Goal: Task Accomplishment & Management: Manage account settings

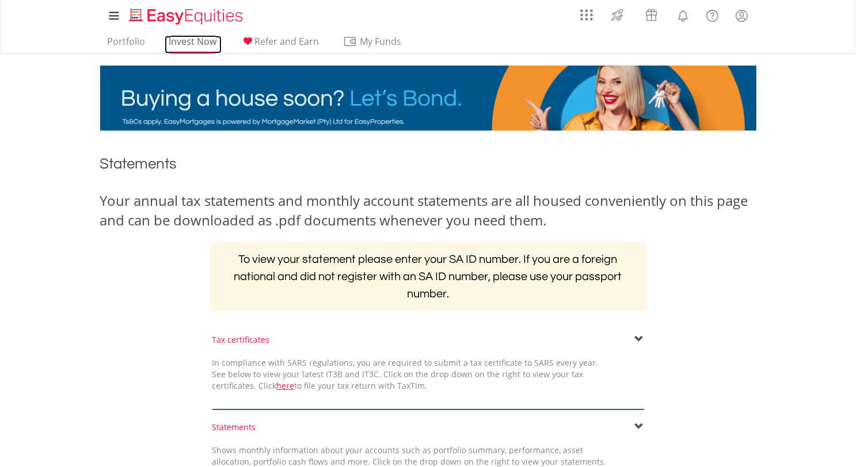
click at [197, 40] on link "Invest Now" at bounding box center [193, 45] width 57 height 18
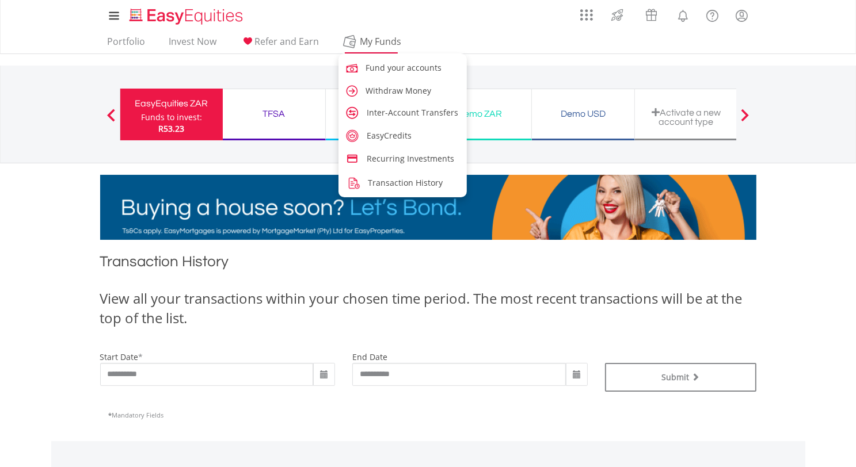
click at [372, 43] on span "My Funds" at bounding box center [380, 41] width 75 height 15
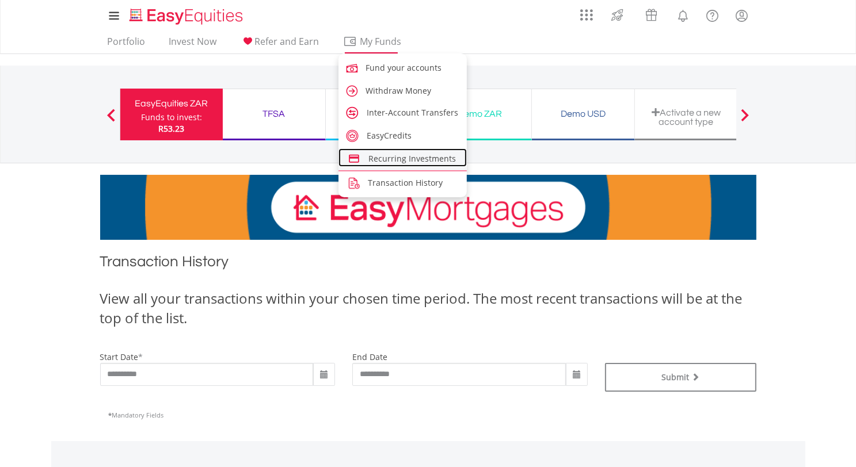
click at [410, 157] on span "Recurring Investments" at bounding box center [411, 158] width 87 height 11
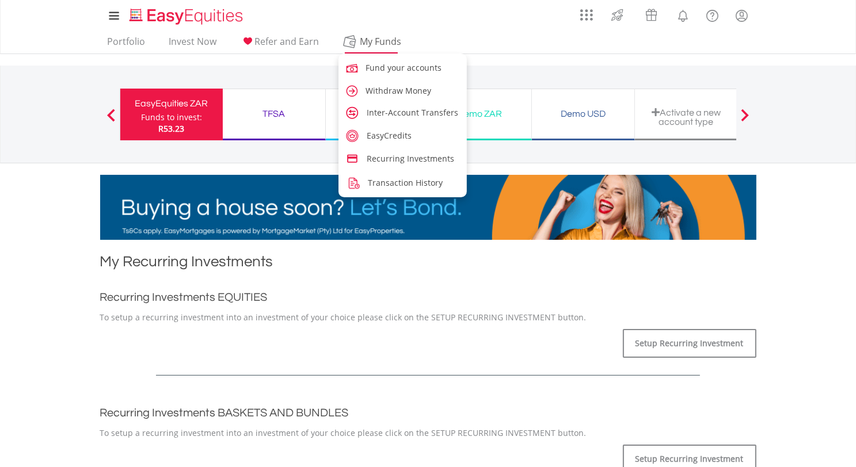
click at [381, 41] on span "My Funds" at bounding box center [380, 41] width 75 height 15
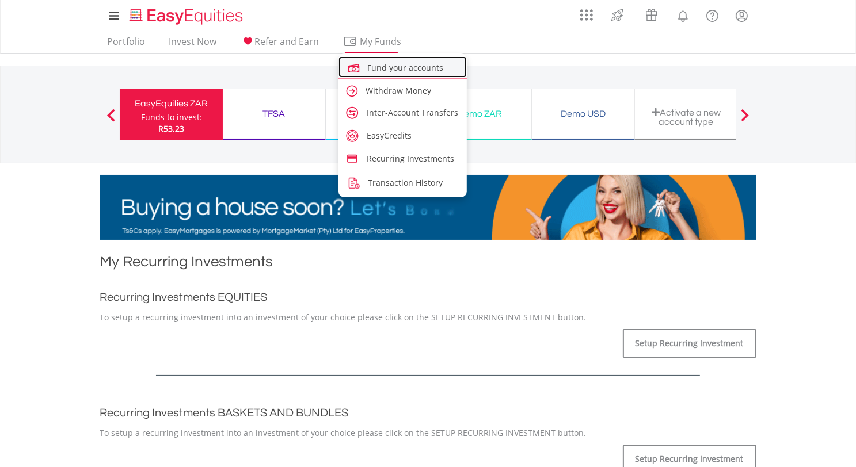
click at [394, 66] on span "Fund your accounts" at bounding box center [406, 67] width 76 height 11
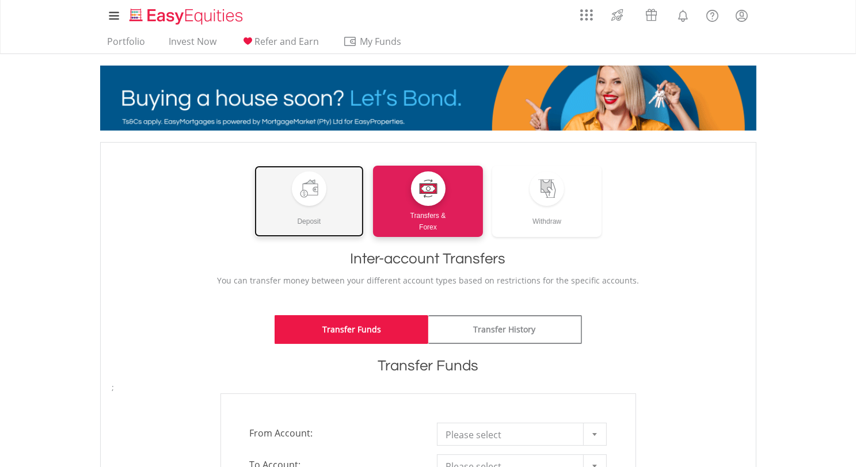
click at [320, 194] on div at bounding box center [309, 188] width 35 height 35
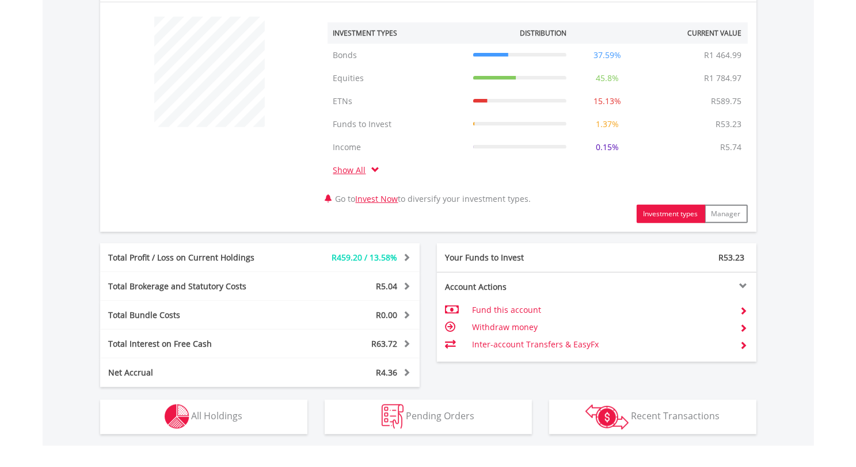
scroll to position [433, 0]
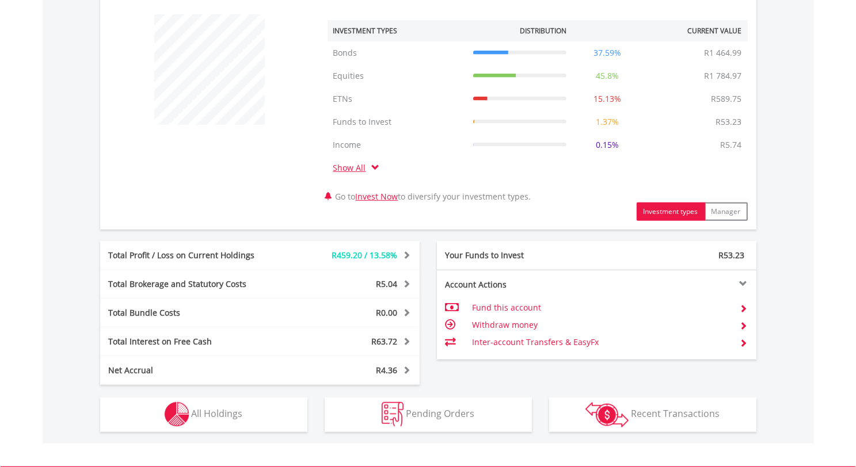
click at [376, 167] on span at bounding box center [376, 167] width 8 height 8
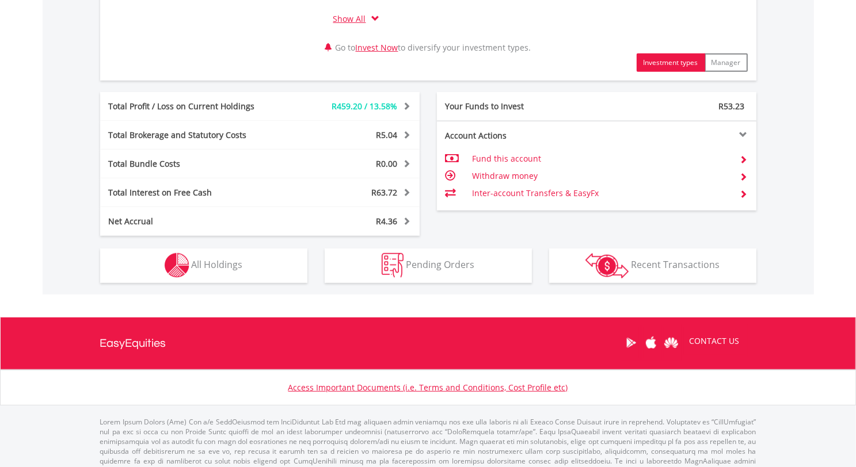
scroll to position [580, 0]
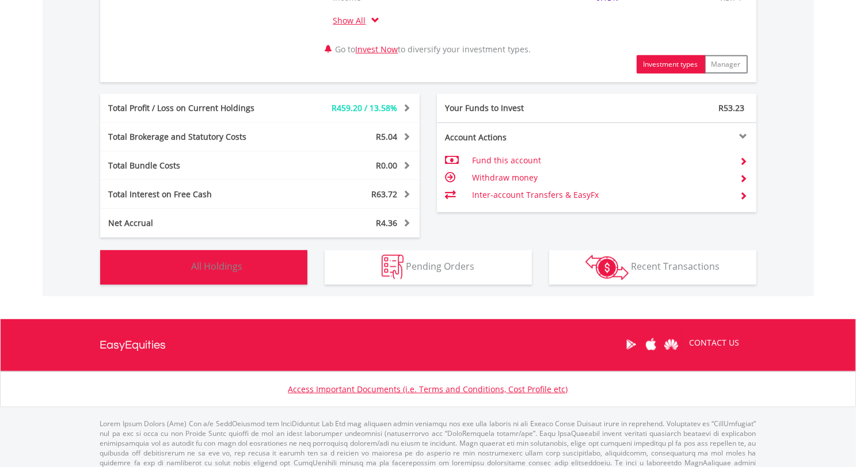
click at [222, 266] on span "All Holdings" at bounding box center [217, 266] width 51 height 13
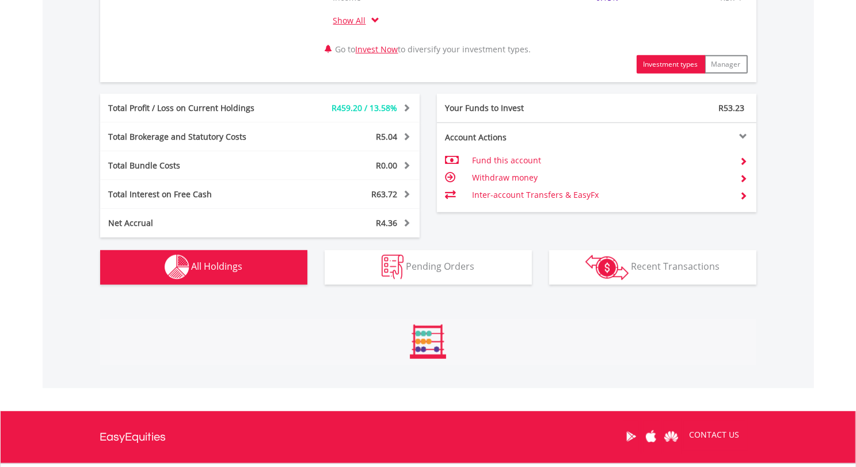
scroll to position [898, 0]
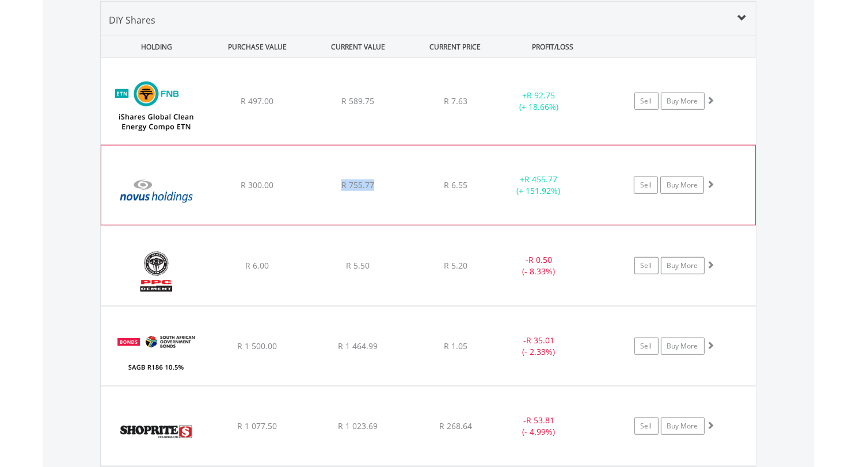
drag, startPoint x: 293, startPoint y: 194, endPoint x: 380, endPoint y: 190, distance: 86.4
click at [380, 144] on div "﻿ Novus Holdings Ltd R 300.00 R 755.77 R 6.55 + R 455.77 (+ 151.92%) Sell Buy M…" at bounding box center [428, 101] width 655 height 86
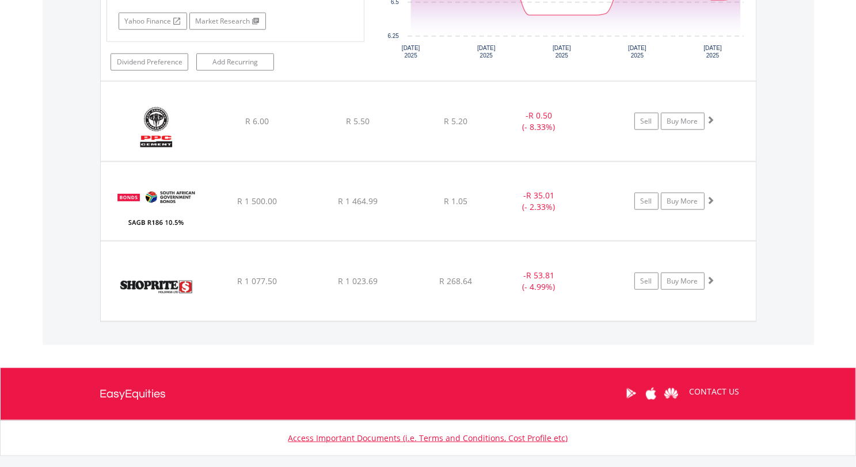
scroll to position [1280, 0]
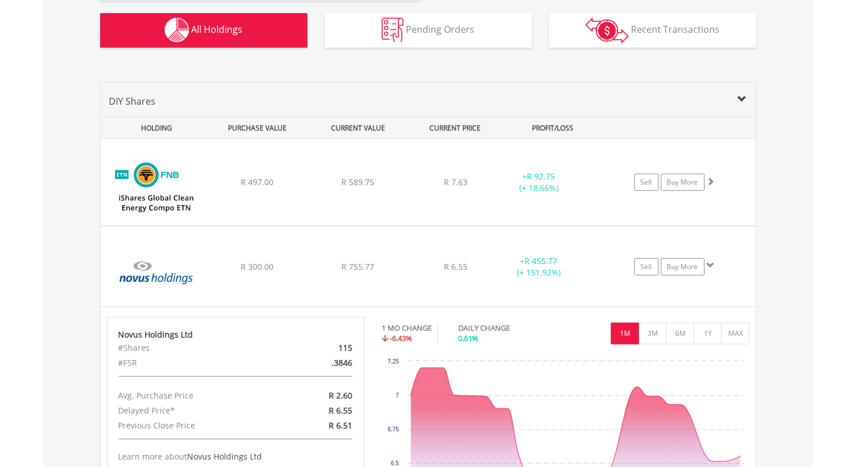
scroll to position [807, 0]
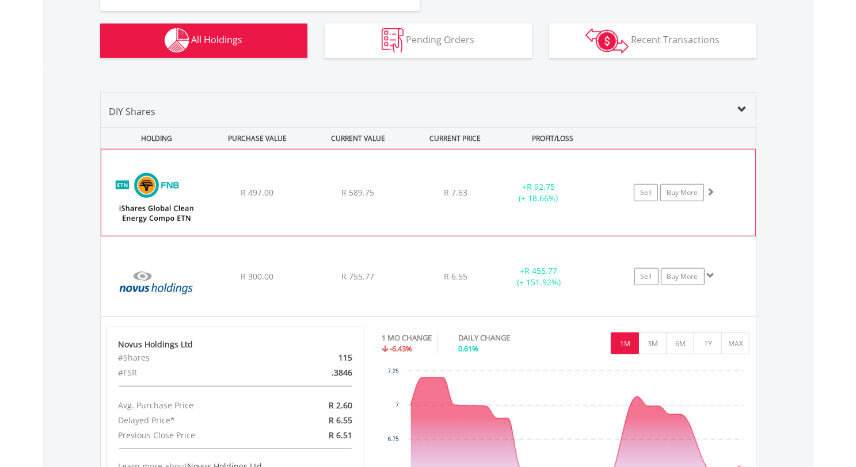
click at [179, 217] on img at bounding box center [156, 198] width 99 height 69
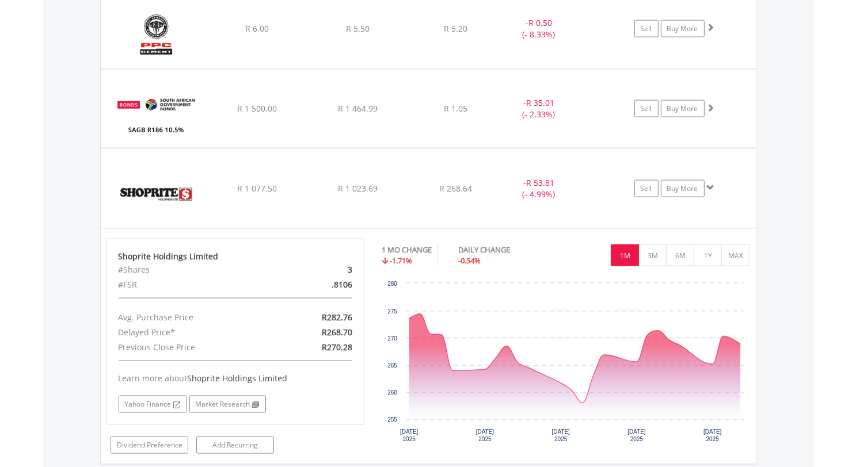
scroll to position [1630, 0]
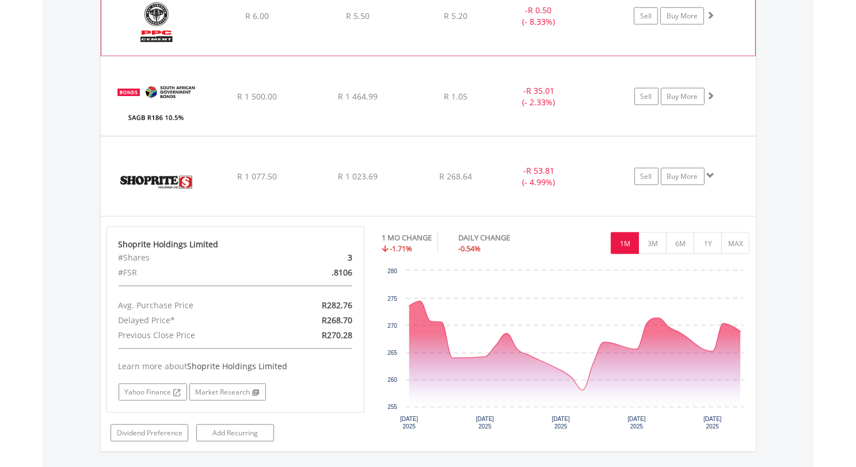
click at [173, 25] on img at bounding box center [156, 22] width 99 height 62
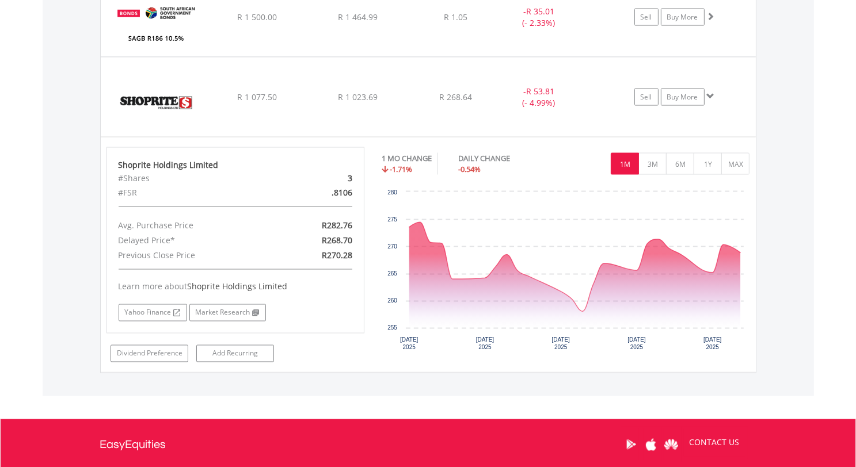
scroll to position [1957, 0]
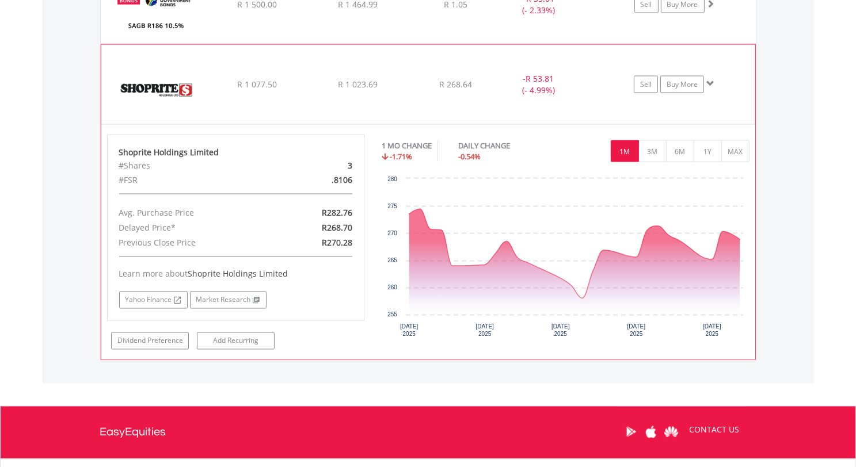
click at [155, 78] on img at bounding box center [156, 90] width 99 height 62
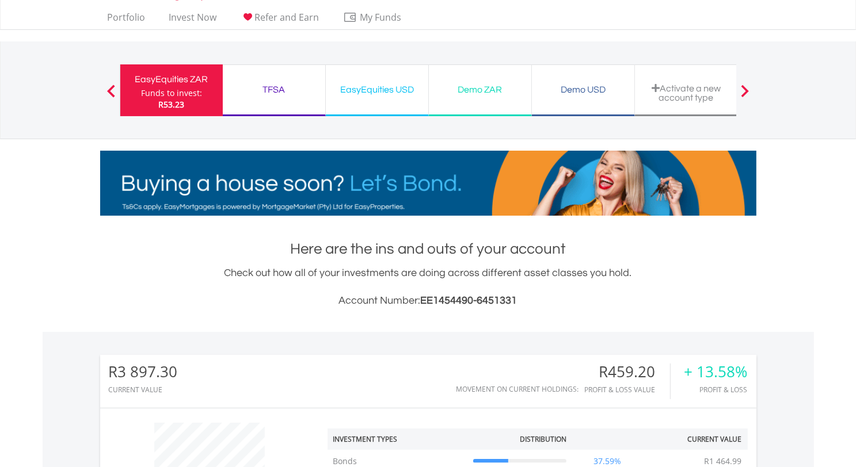
scroll to position [0, 0]
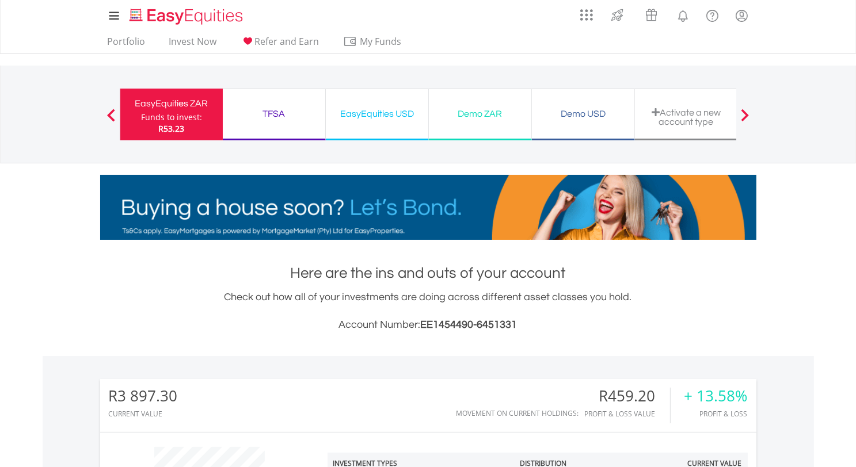
click at [269, 118] on div "TFSA" at bounding box center [274, 114] width 89 height 16
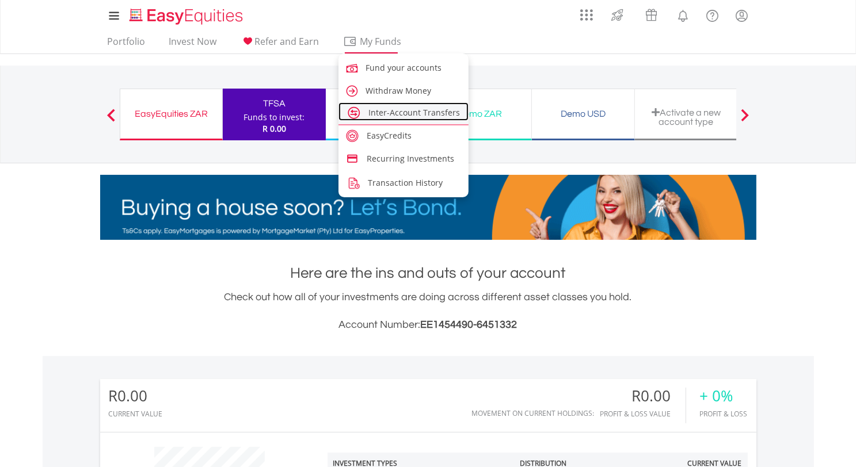
click at [381, 119] on link "Inter-Account Transfers" at bounding box center [403, 111] width 131 height 18
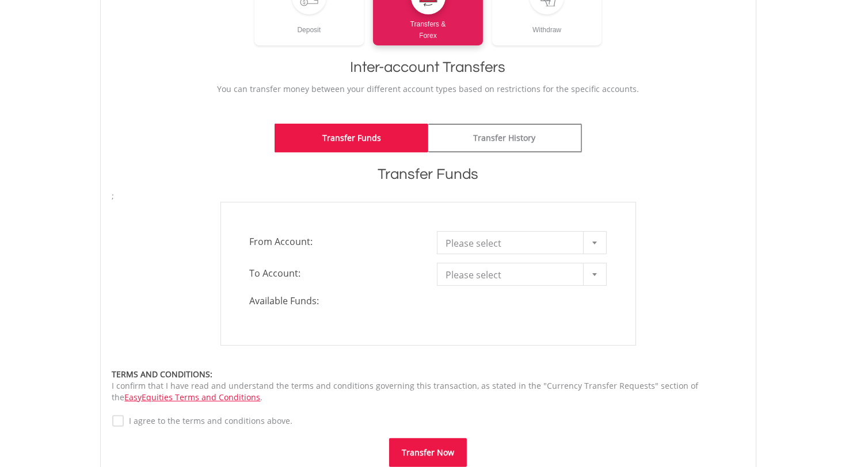
scroll to position [197, 0]
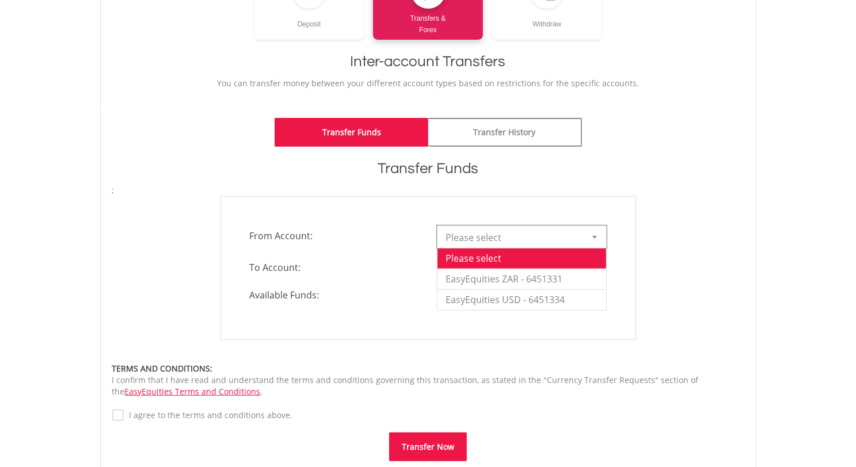
click at [591, 235] on div at bounding box center [594, 237] width 23 height 22
click at [571, 278] on li "EasyEquities ZAR - 6451331" at bounding box center [521, 279] width 169 height 21
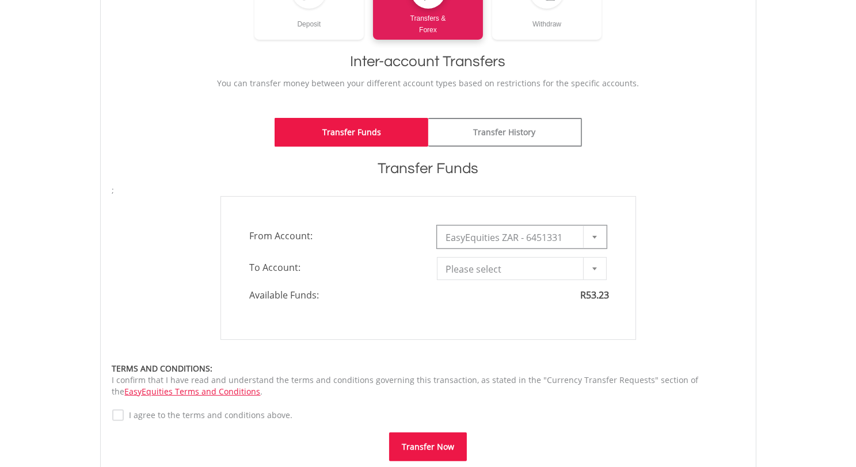
click at [601, 264] on div at bounding box center [594, 269] width 23 height 22
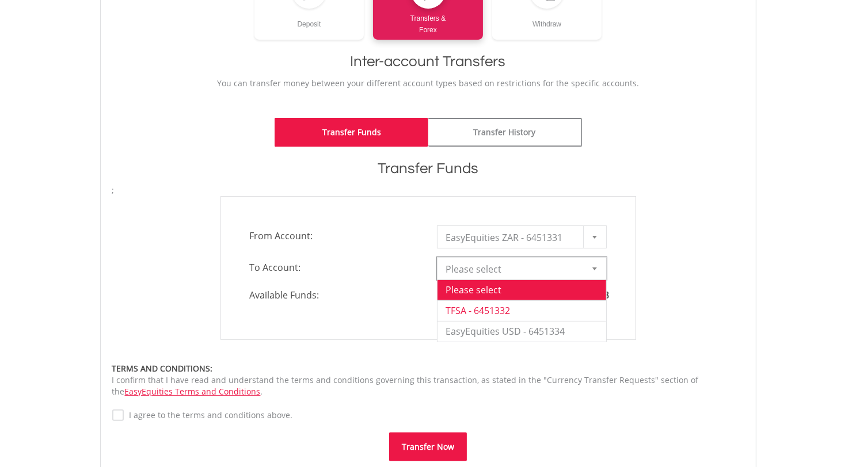
click at [545, 316] on li "TFSA - 6451332" at bounding box center [521, 310] width 169 height 21
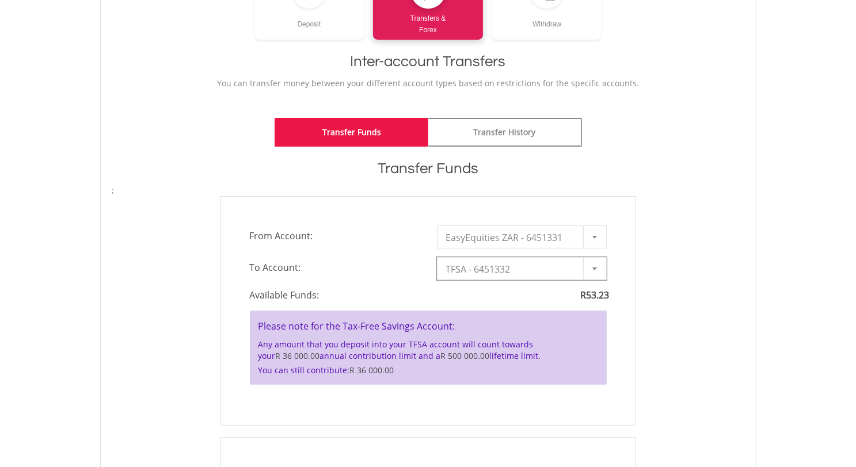
scroll to position [181, 0]
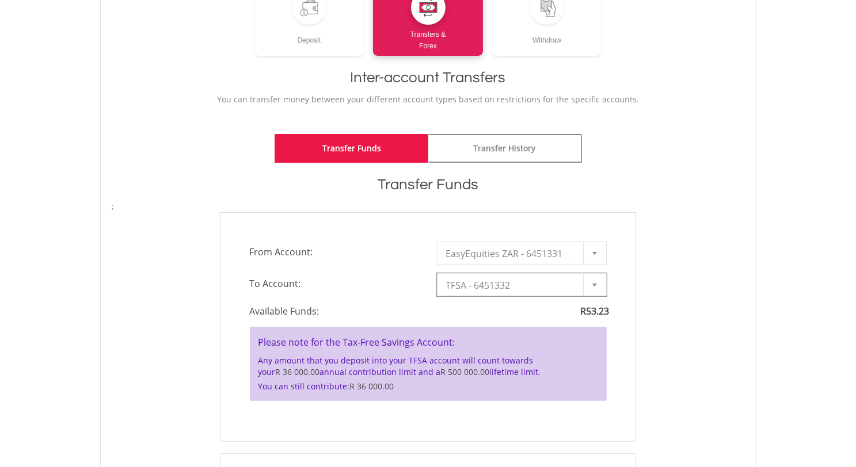
click at [593, 284] on b at bounding box center [594, 285] width 5 height 3
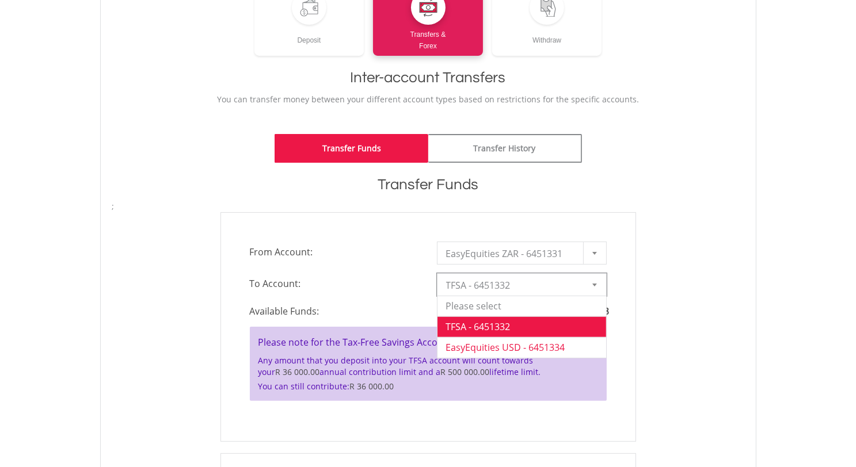
click at [548, 347] on li "EasyEquities USD - 6451334" at bounding box center [521, 347] width 169 height 21
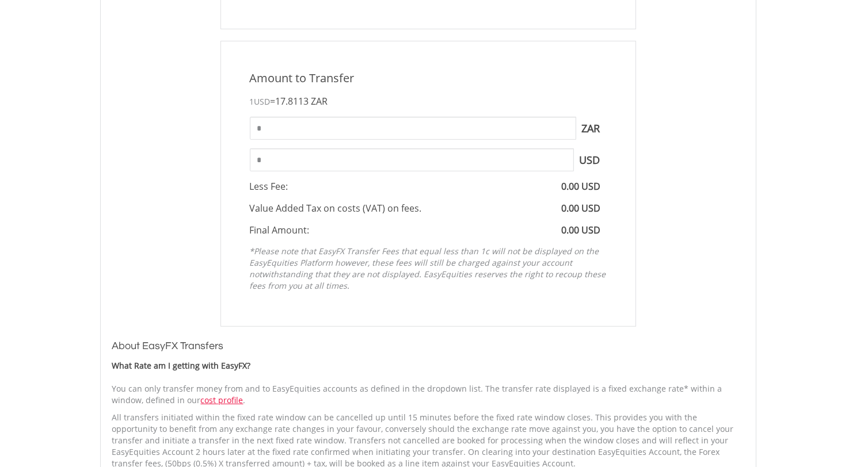
scroll to position [513, 0]
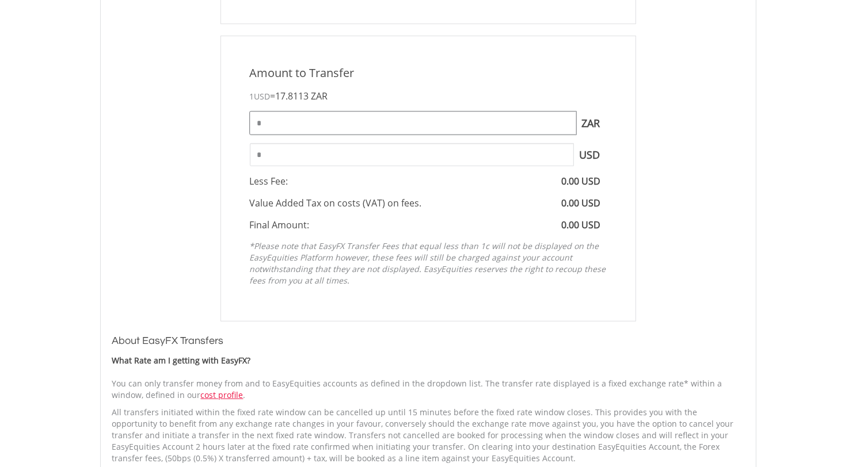
click at [269, 124] on input "*" at bounding box center [413, 123] width 326 height 23
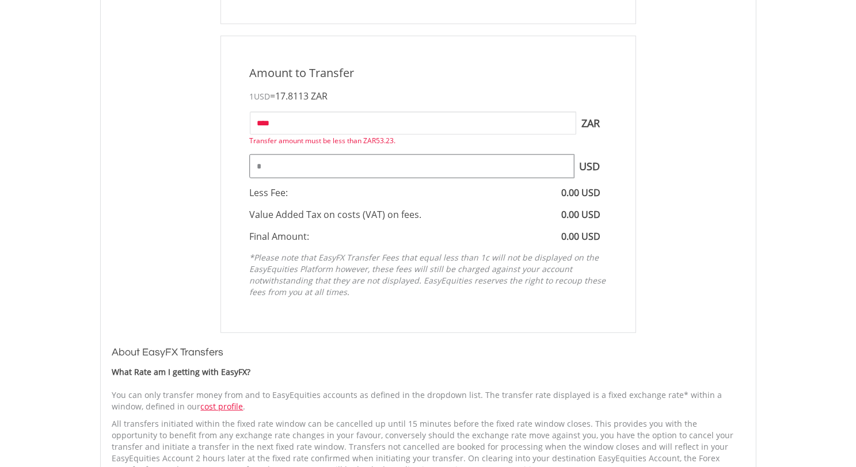
click at [274, 155] on input "*" at bounding box center [412, 166] width 324 height 23
click at [261, 121] on input "****" at bounding box center [413, 123] width 326 height 23
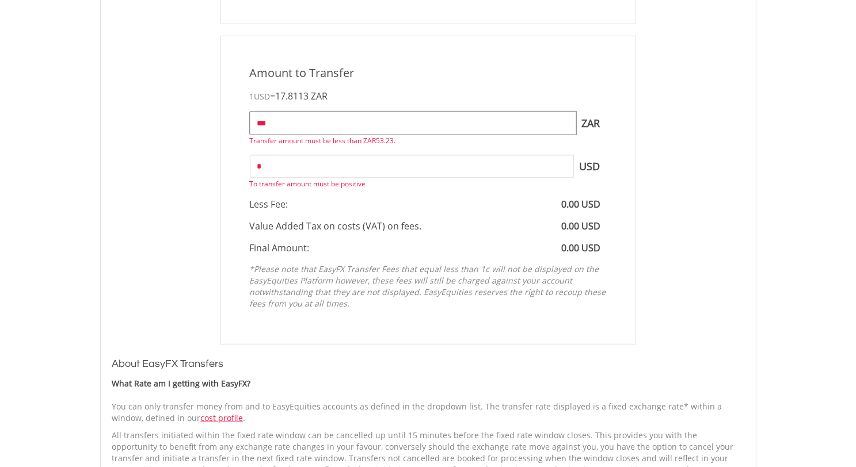
type input "***"
click at [288, 162] on input "*" at bounding box center [412, 166] width 324 height 23
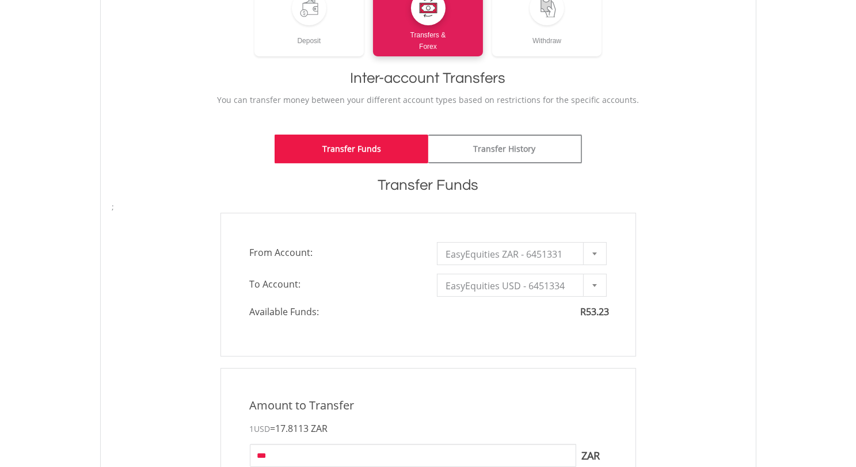
scroll to position [0, 0]
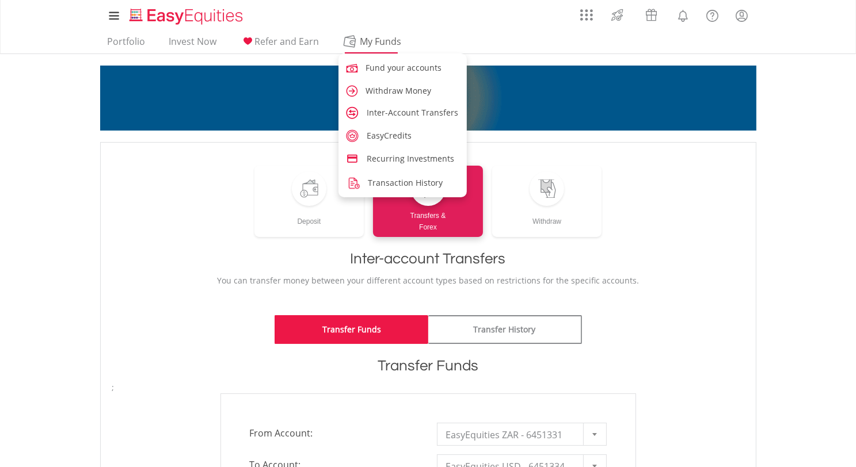
click at [375, 38] on span "My Funds" at bounding box center [380, 41] width 75 height 15
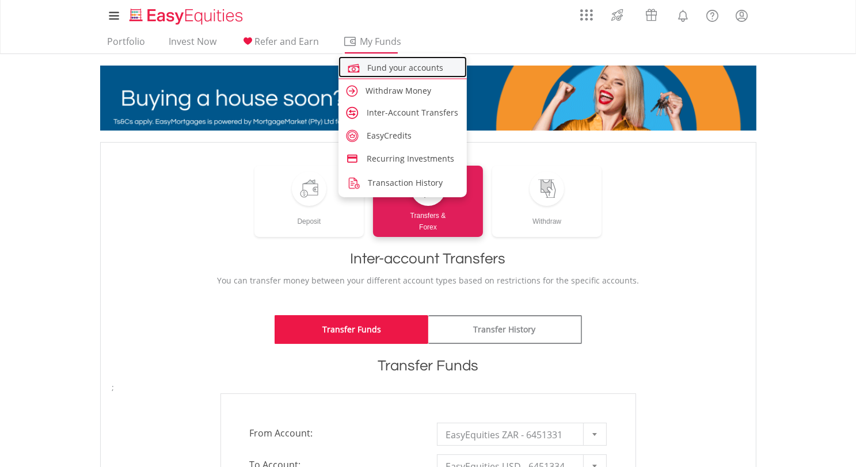
click at [376, 71] on span "Fund your accounts" at bounding box center [406, 67] width 76 height 11
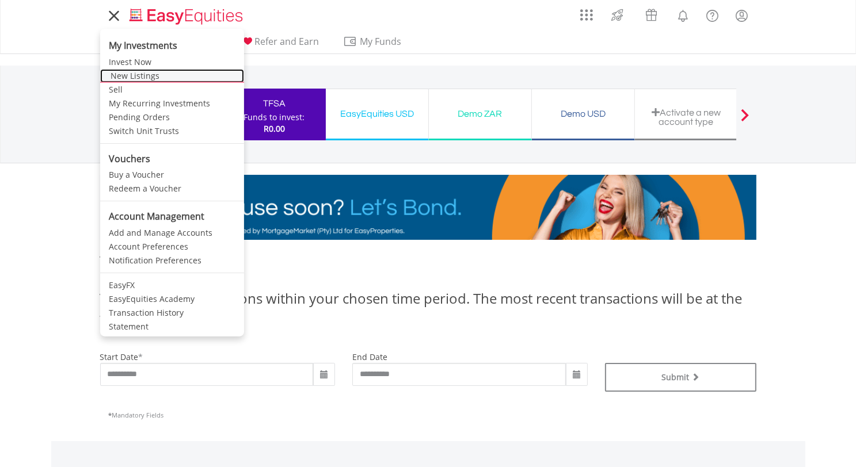
click at [133, 77] on link "New Listings" at bounding box center [172, 76] width 144 height 14
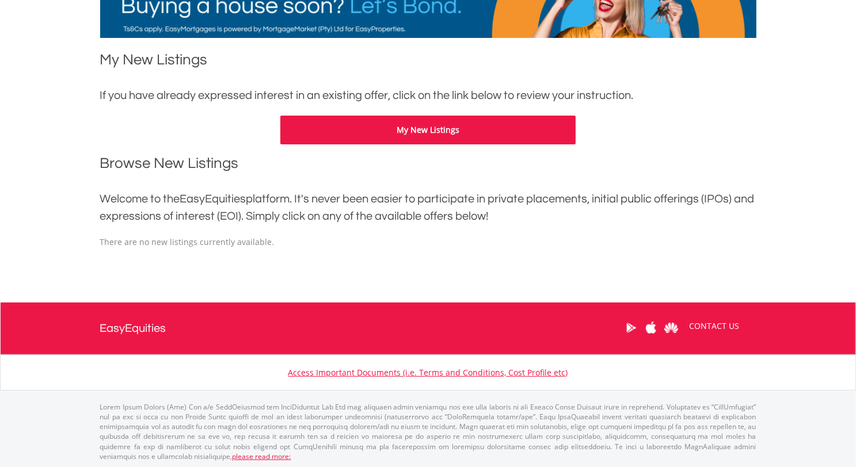
scroll to position [203, 0]
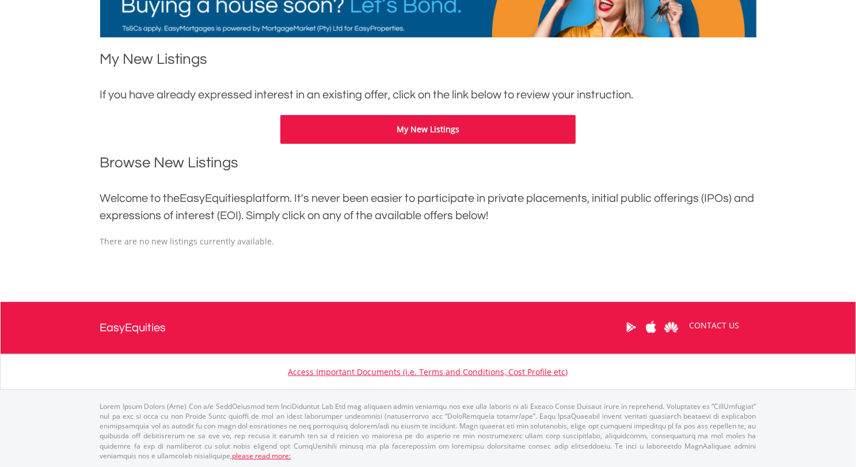
click at [430, 128] on button "My New Listings" at bounding box center [427, 129] width 295 height 29
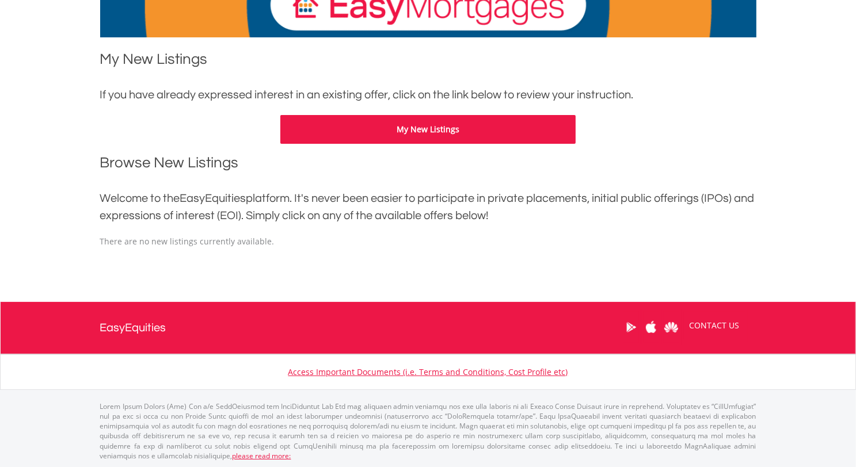
click at [391, 91] on div "If you have already expressed interest in an existing offer, click on the link …" at bounding box center [428, 94] width 656 height 17
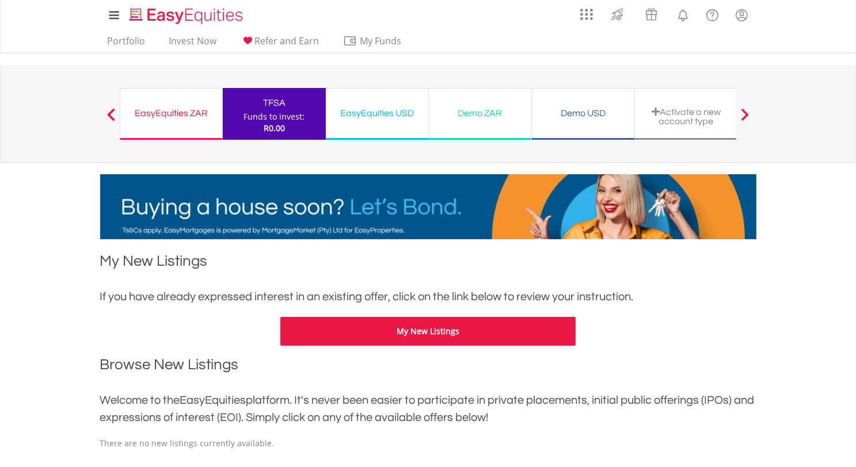
scroll to position [0, 0]
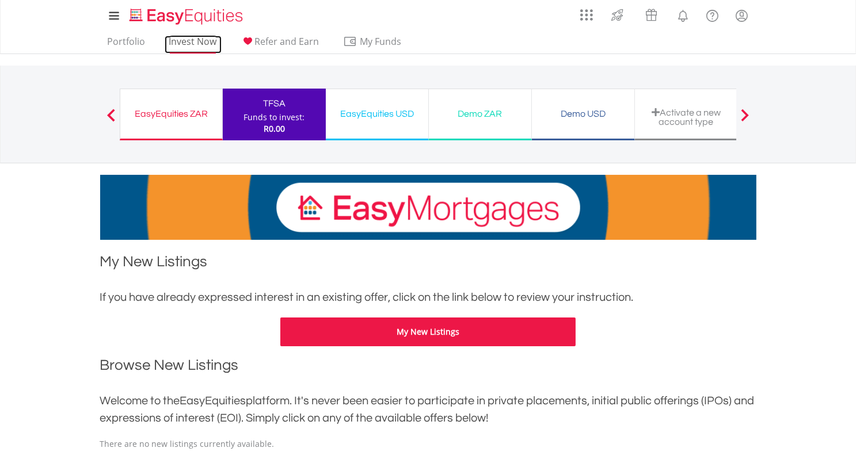
click at [191, 40] on link "Invest Now" at bounding box center [193, 45] width 57 height 18
